Goal: Task Accomplishment & Management: Manage account settings

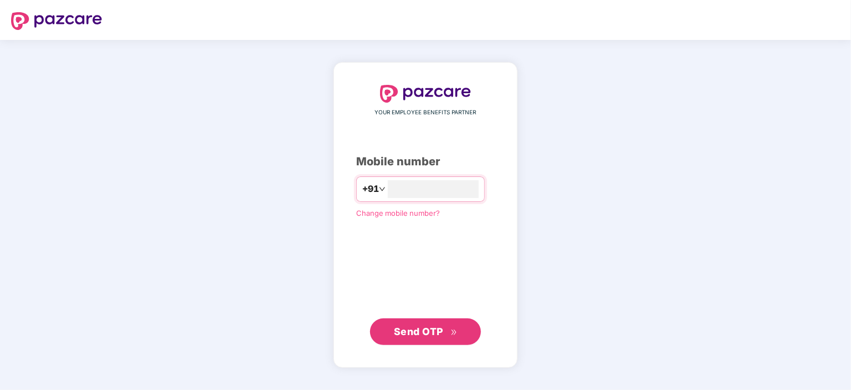
type input "**********"
click at [442, 331] on span "Send OTP" at bounding box center [418, 332] width 49 height 12
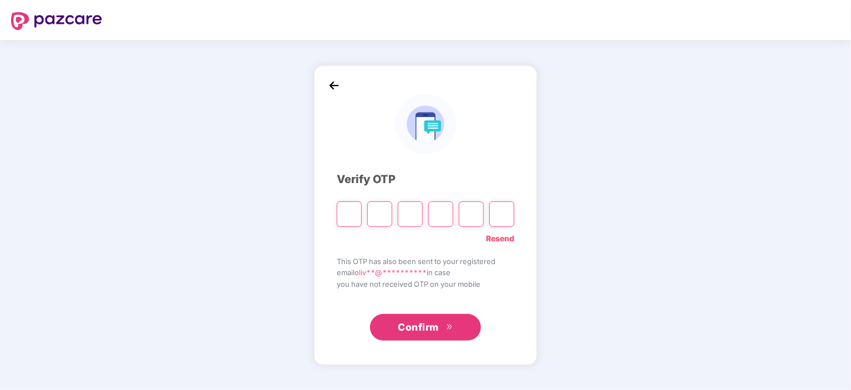
type input "*"
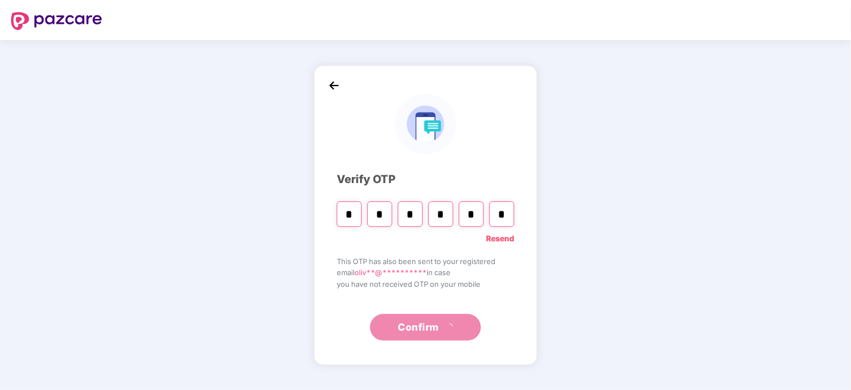
type input "*"
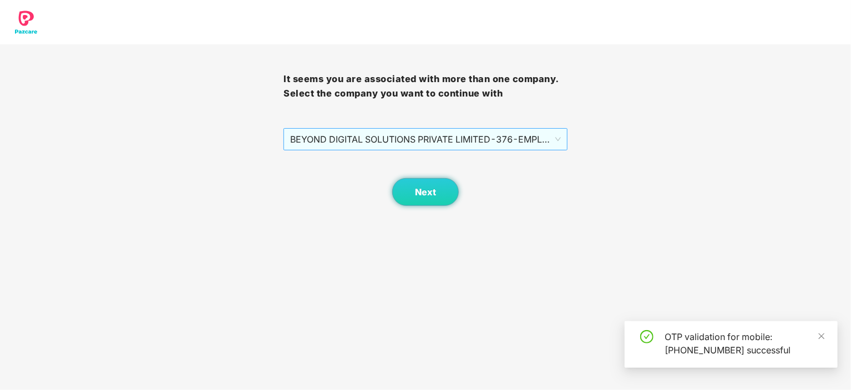
click at [542, 143] on span "BEYOND DIGITAL SOLUTIONS PRIVATE LIMITED - 376 - EMPLOYEE" at bounding box center [425, 139] width 270 height 21
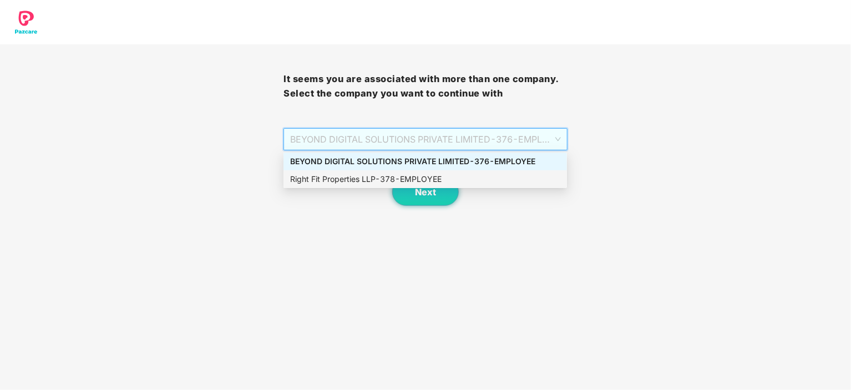
click at [351, 177] on div "Right Fit Properties LLP - 378 - EMPLOYEE" at bounding box center [425, 179] width 270 height 12
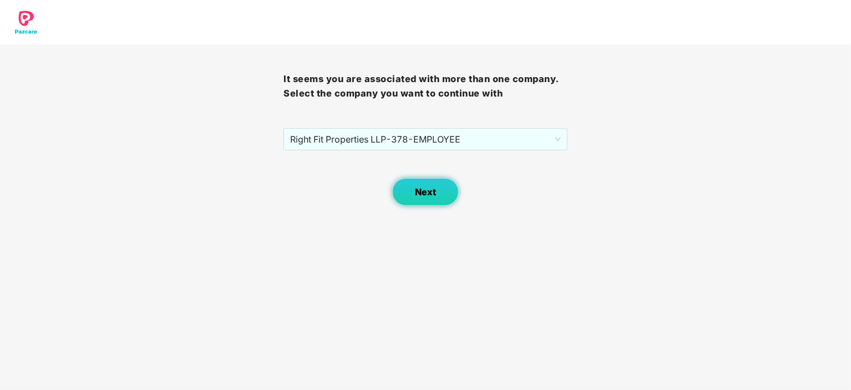
click at [426, 190] on span "Next" at bounding box center [425, 192] width 21 height 11
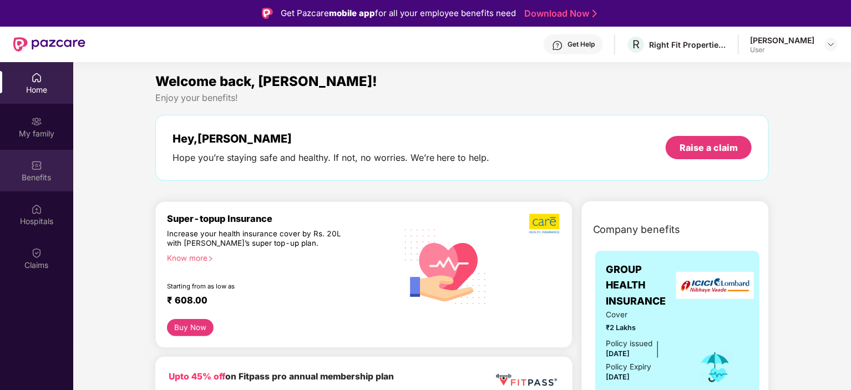
click at [26, 165] on div "Benefits" at bounding box center [36, 171] width 73 height 42
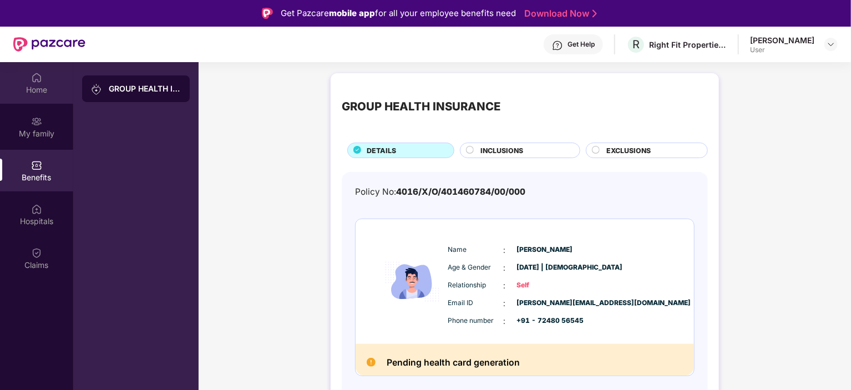
click at [38, 86] on div "Home" at bounding box center [36, 89] width 73 height 11
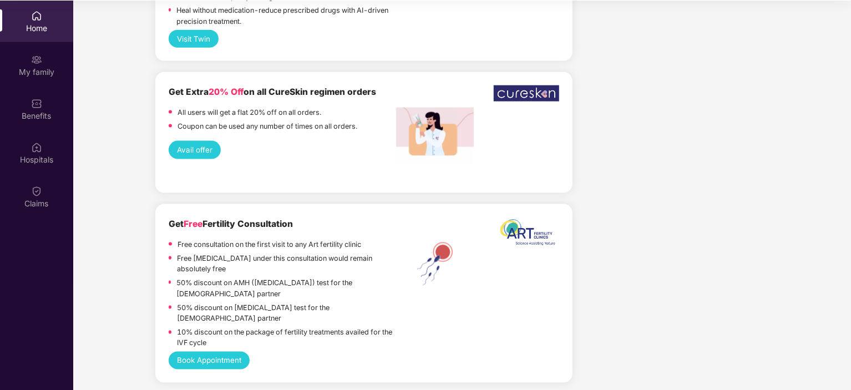
scroll to position [62, 0]
